Goal: Information Seeking & Learning: Learn about a topic

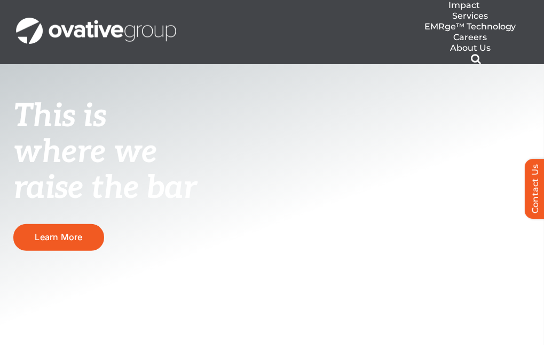
click at [0, 0] on div "This is where we raise the bar Learn More" at bounding box center [0, 0] width 0 height 0
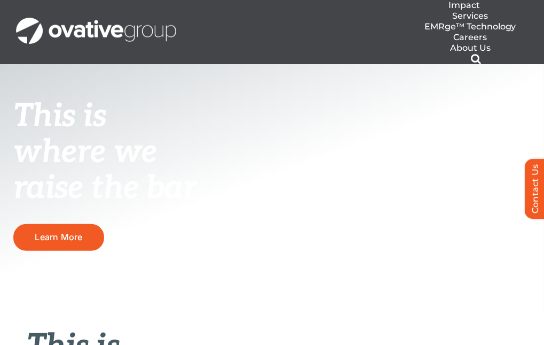
scroll to position [93, 0]
click at [0, 0] on span "Learn More" at bounding box center [0, 0] width 0 height 0
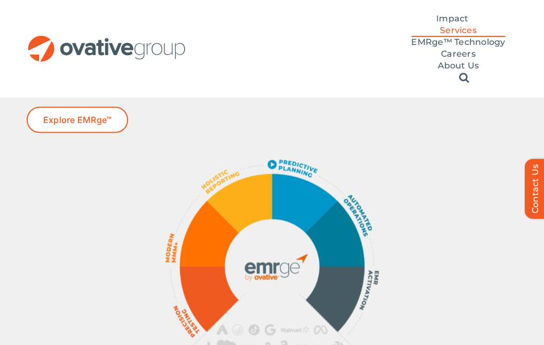
scroll to position [537, 0]
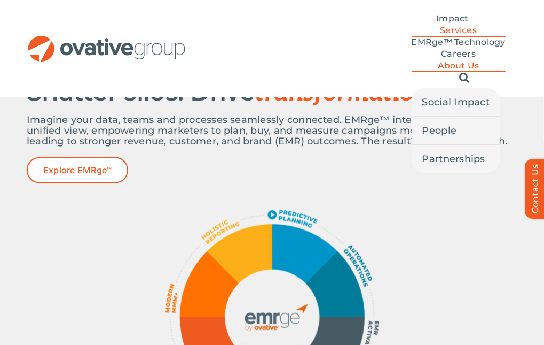
click at [448, 60] on span "About Us" at bounding box center [459, 65] width 42 height 11
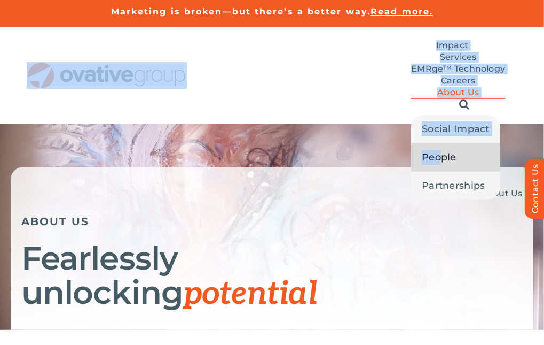
click at [459, 118] on div "Marketing is broken—but there’s a better way. Read more. Marketing is broken—bu…" at bounding box center [272, 62] width 544 height 124
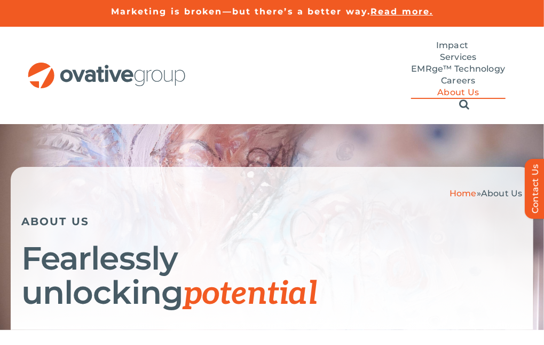
click at [395, 124] on div "Home » About Us ABOUT US Fearlessly unlocking potential" at bounding box center [272, 227] width 544 height 206
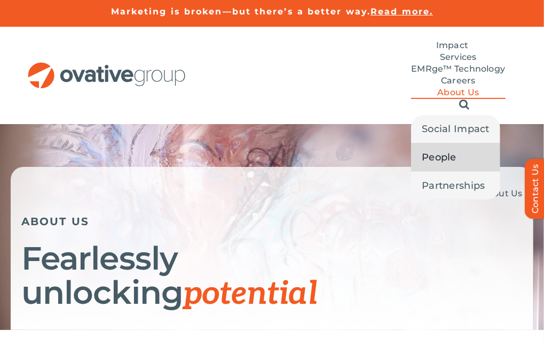
click at [446, 150] on span "People" at bounding box center [439, 157] width 35 height 15
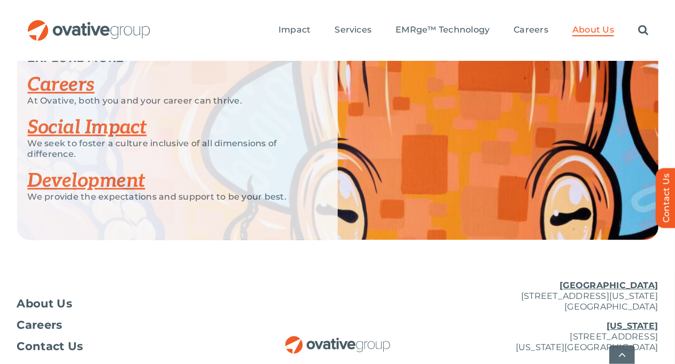
scroll to position [1516, 0]
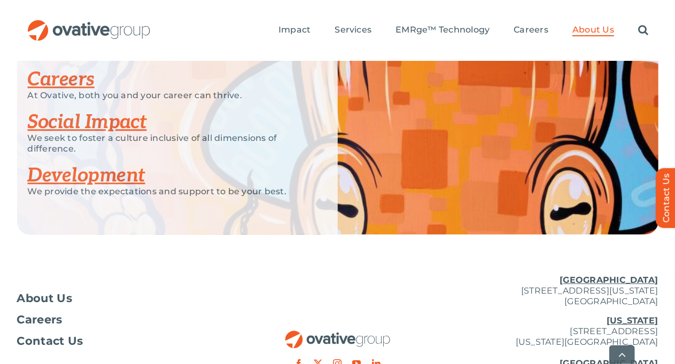
drag, startPoint x: 487, startPoint y: 285, endPoint x: 612, endPoint y: 291, distance: 125.1
click at [544, 316] on p "New York 254 Canal Street, Suite 5000 New York, NY 10013 Chicago 224 North Desp…" at bounding box center [551, 353] width 214 height 75
